Goal: Task Accomplishment & Management: Manage account settings

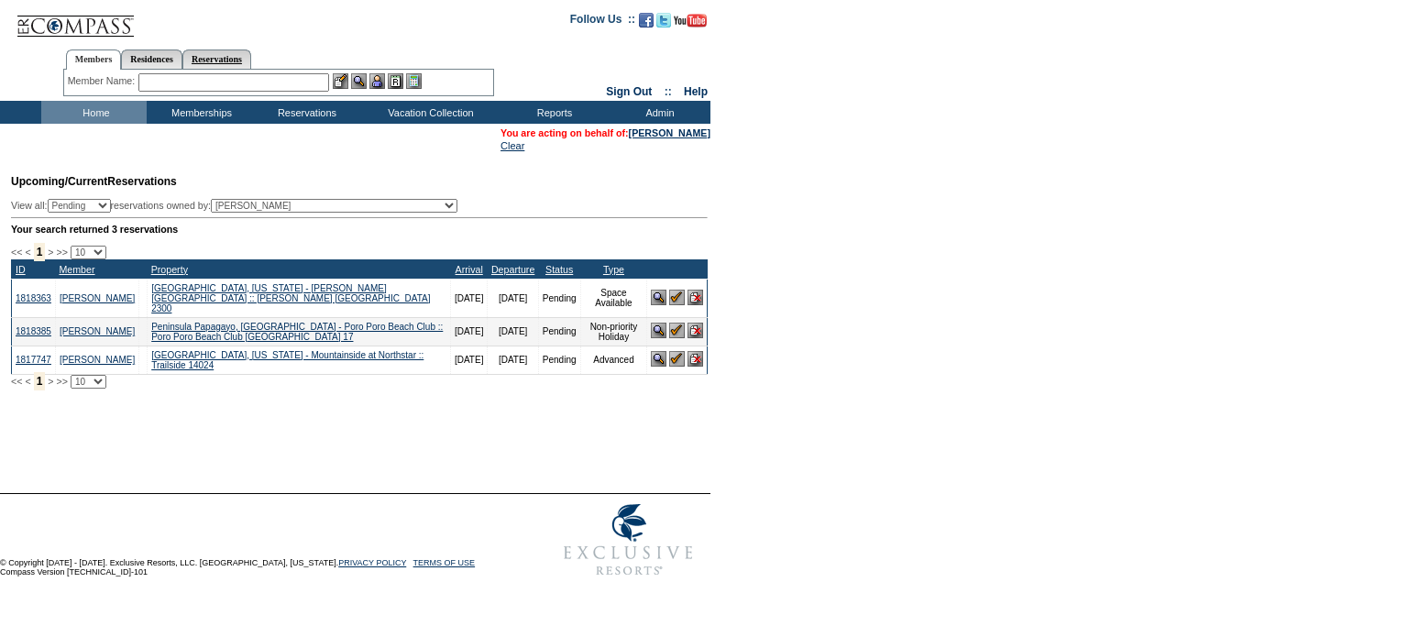
click at [238, 56] on link "Reservations" at bounding box center [216, 58] width 69 height 19
click at [197, 82] on input "text" at bounding box center [174, 82] width 81 height 18
paste input "1799365"
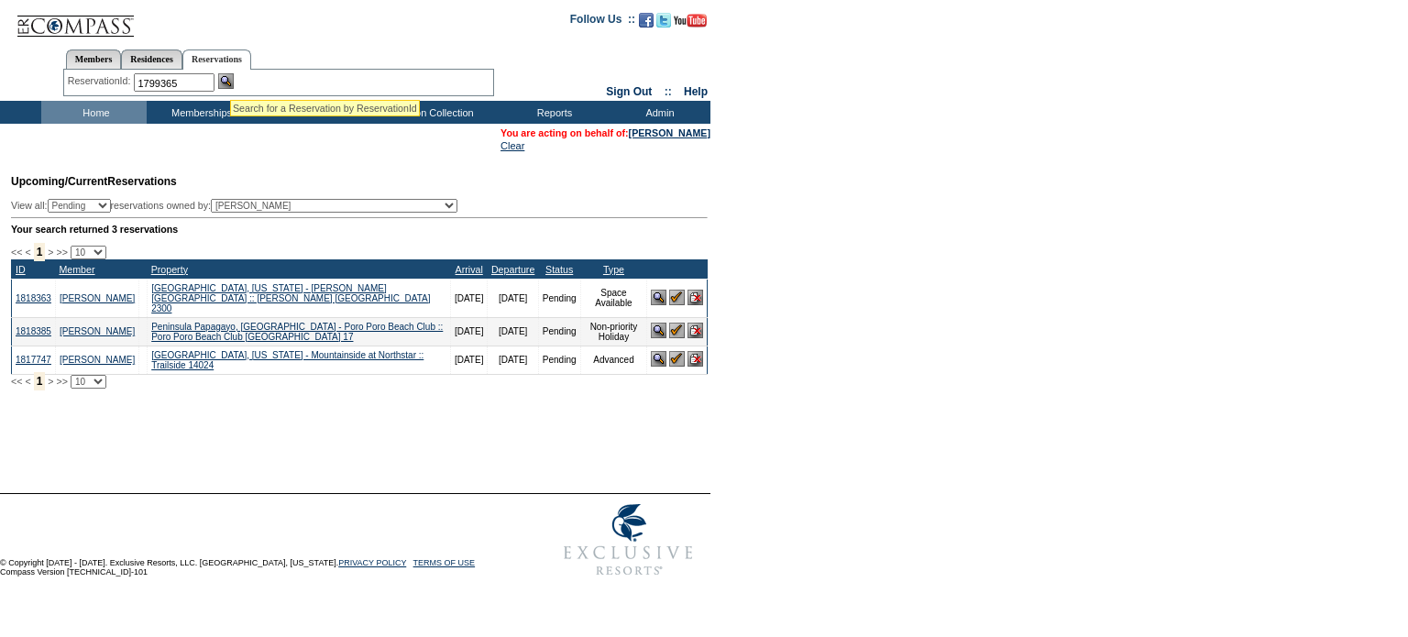
type input "1799365"
click at [231, 78] on img at bounding box center [226, 81] width 16 height 16
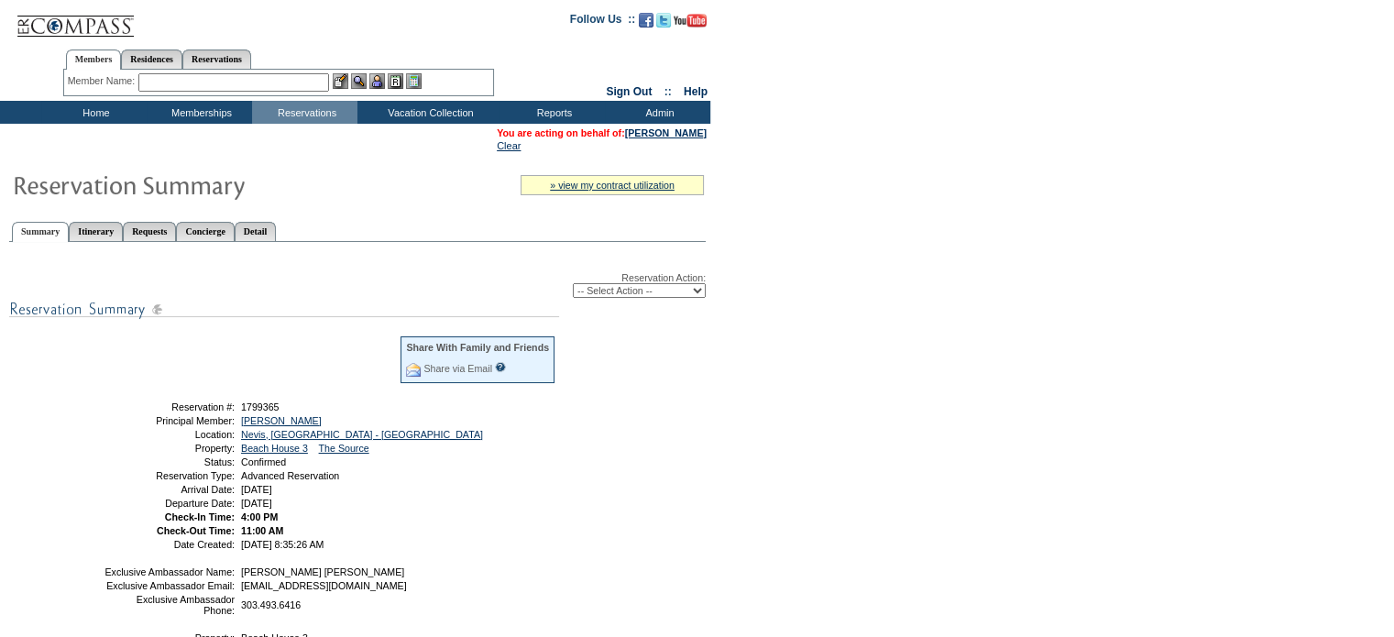
click at [599, 292] on select "-- Select Action -- Modify Reservation Dates Modify Reservation Cost Modify Occ…" at bounding box center [639, 290] width 133 height 15
select select "ChangeOccupancy"
click at [573, 283] on select "-- Select Action -- Modify Reservation Dates Modify Reservation Cost Modify Occ…" at bounding box center [639, 290] width 133 height 15
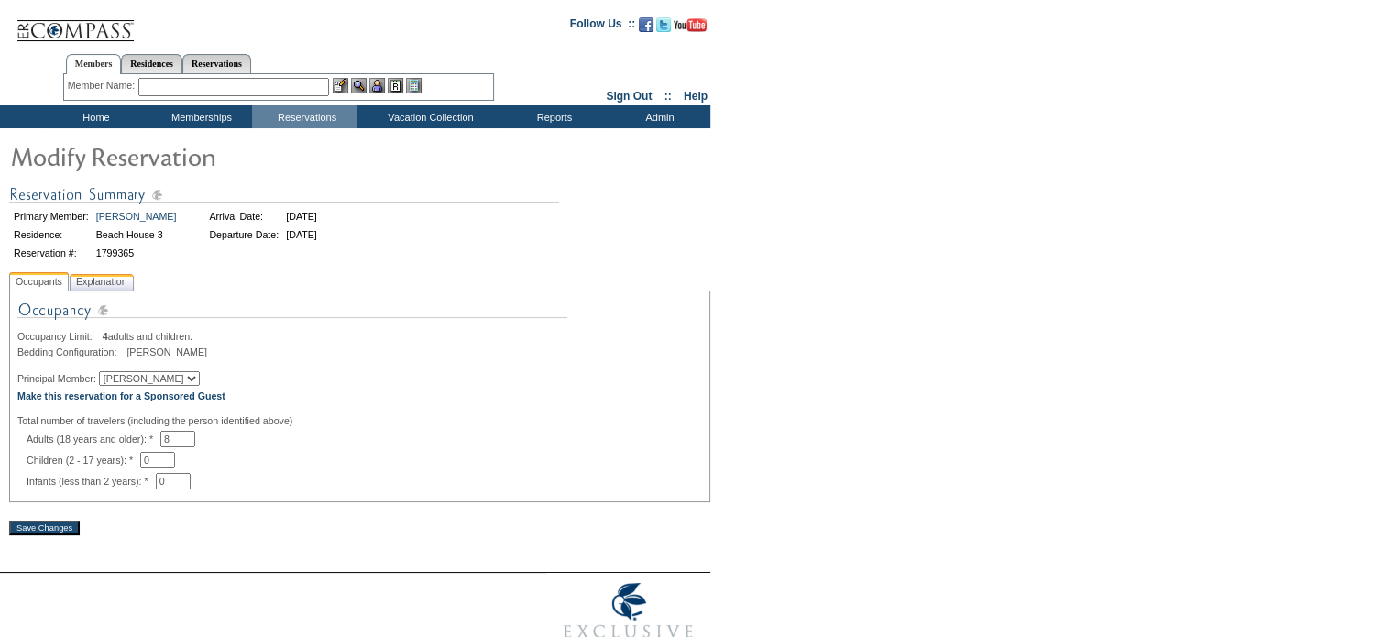
click at [115, 285] on span "Explanation" at bounding box center [101, 281] width 59 height 19
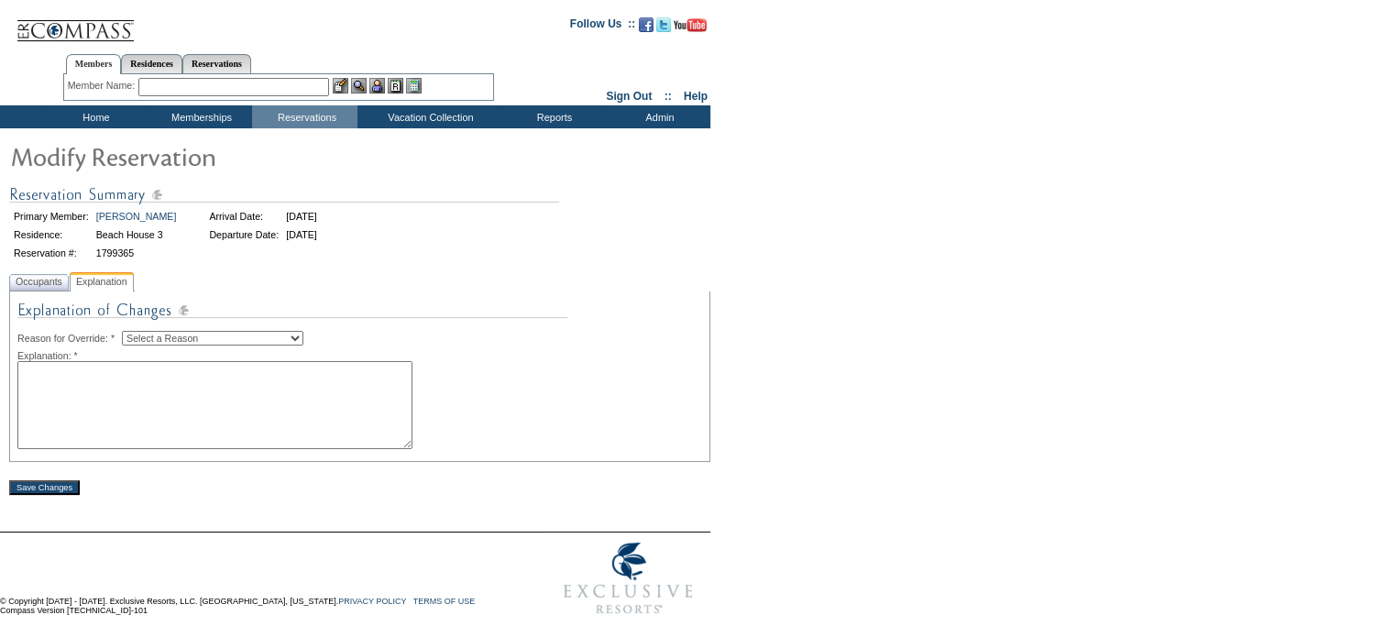
click at [203, 334] on select "Select a Reason Creating Continuous Stay Days Rebooked After Cancellation Editi…" at bounding box center [212, 338] width 181 height 15
select select "1036"
click at [137, 331] on select "Select a Reason Creating Continuous Stay Days Rebooked After Cancellation Editi…" at bounding box center [212, 338] width 181 height 15
click at [154, 406] on textarea at bounding box center [214, 405] width 395 height 88
type textarea "test"
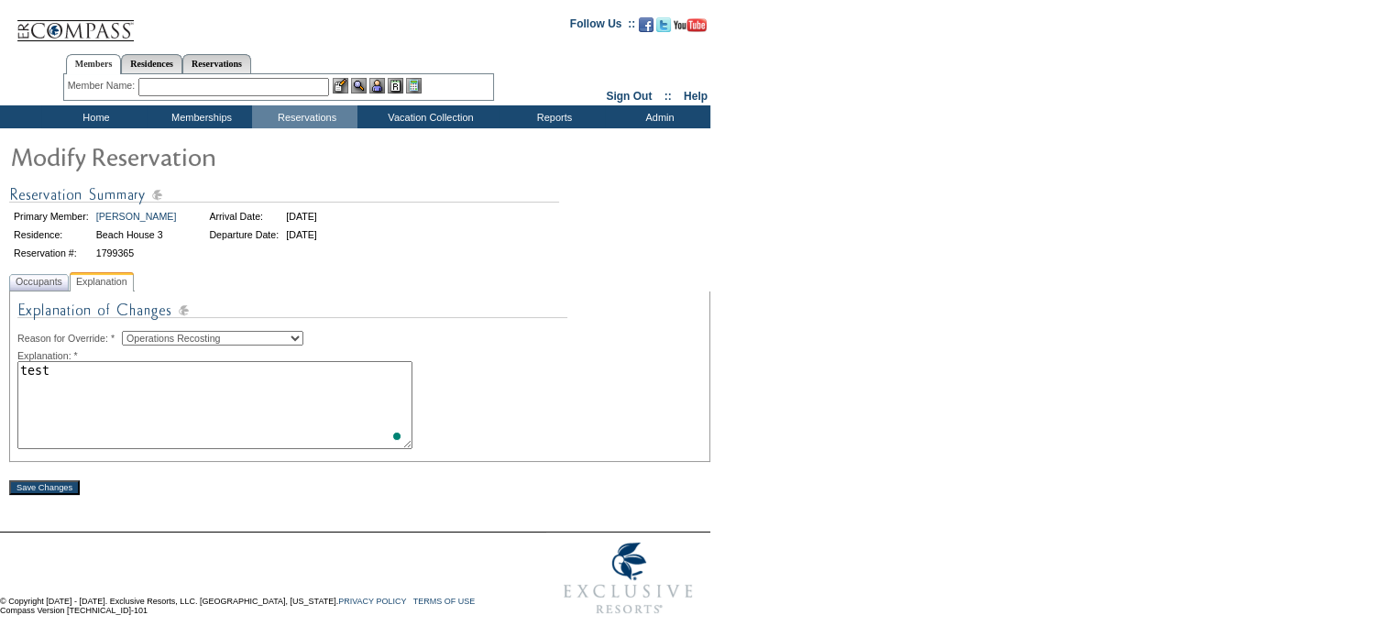
click at [59, 484] on input "Save Changes" at bounding box center [44, 487] width 71 height 15
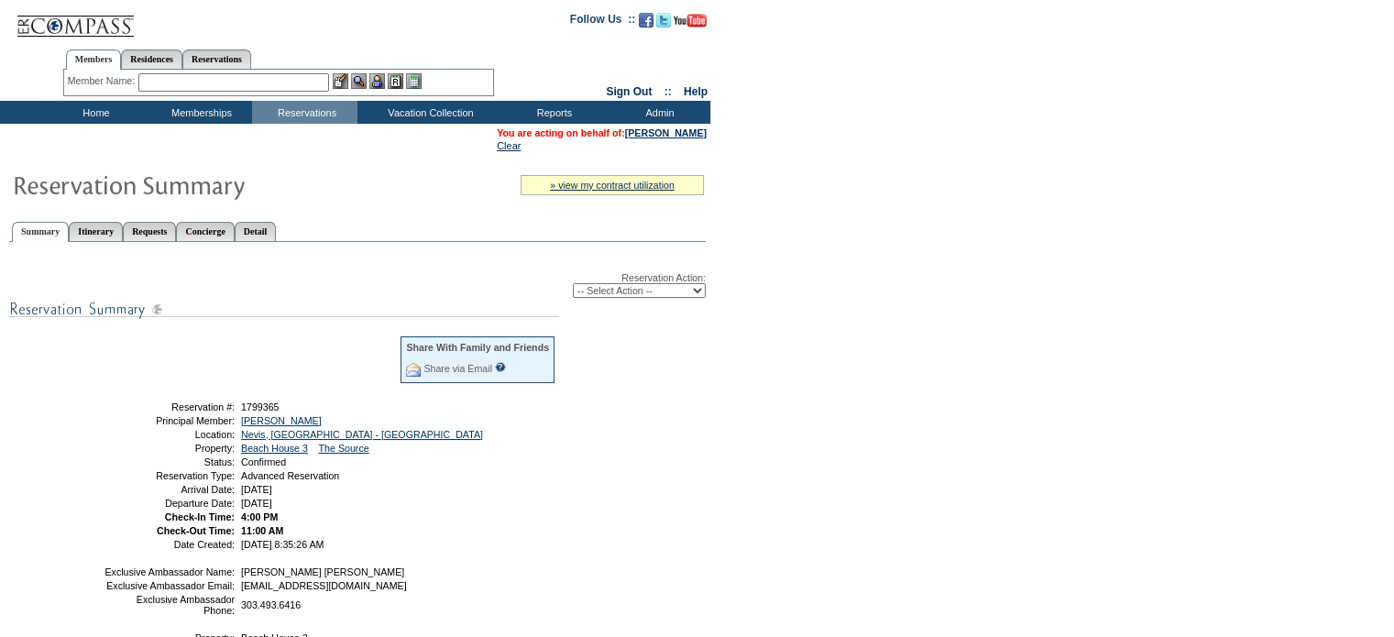
click at [242, 47] on ul "Members Residences Reservations" at bounding box center [278, 44] width 431 height 9
click at [246, 55] on link "Reservations" at bounding box center [216, 58] width 69 height 19
click at [182, 82] on input "text" at bounding box center [174, 82] width 81 height 18
paste input "1792720"
click at [246, 84] on div "ReservationId: 1792720" at bounding box center [279, 82] width 422 height 18
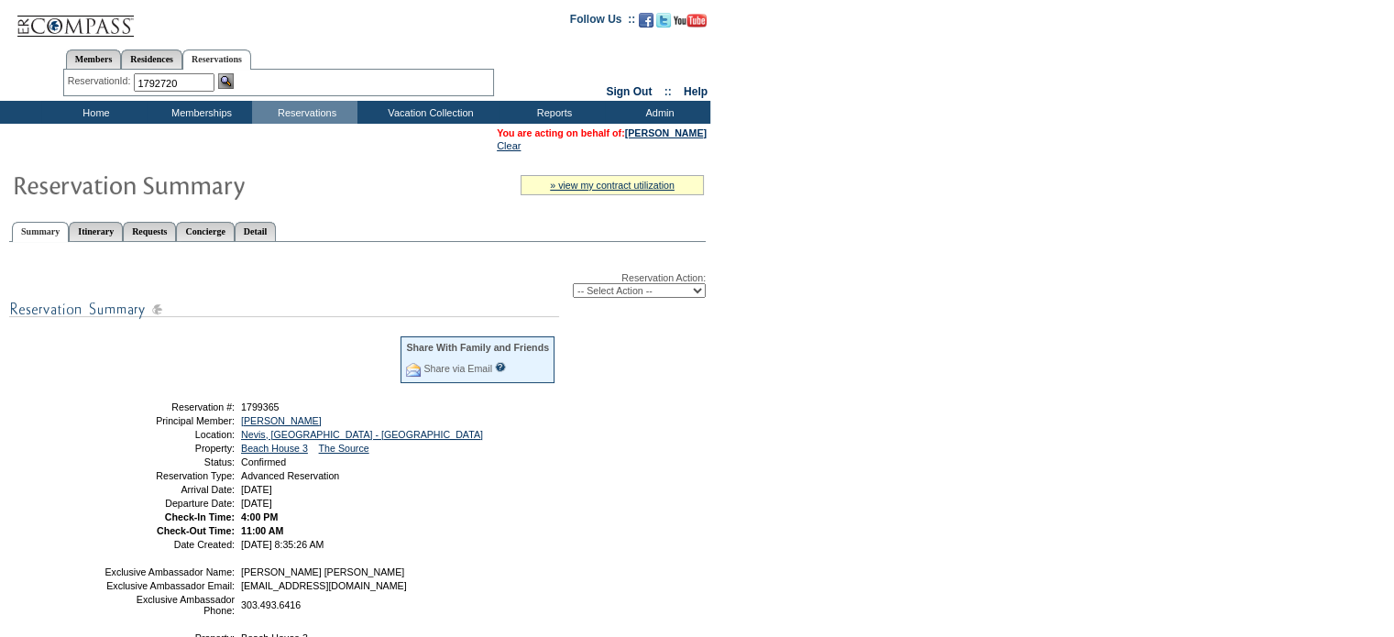
click at [234, 83] on img at bounding box center [226, 81] width 16 height 16
type input "1792720"
